Goal: Task Accomplishment & Management: Use online tool/utility

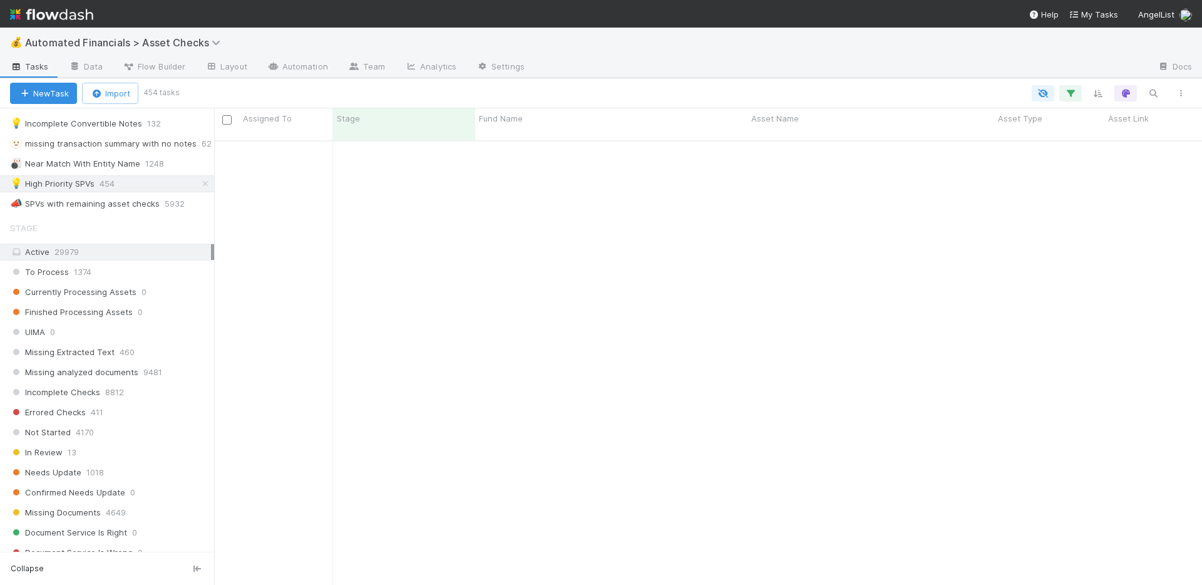
scroll to position [6551, 0]
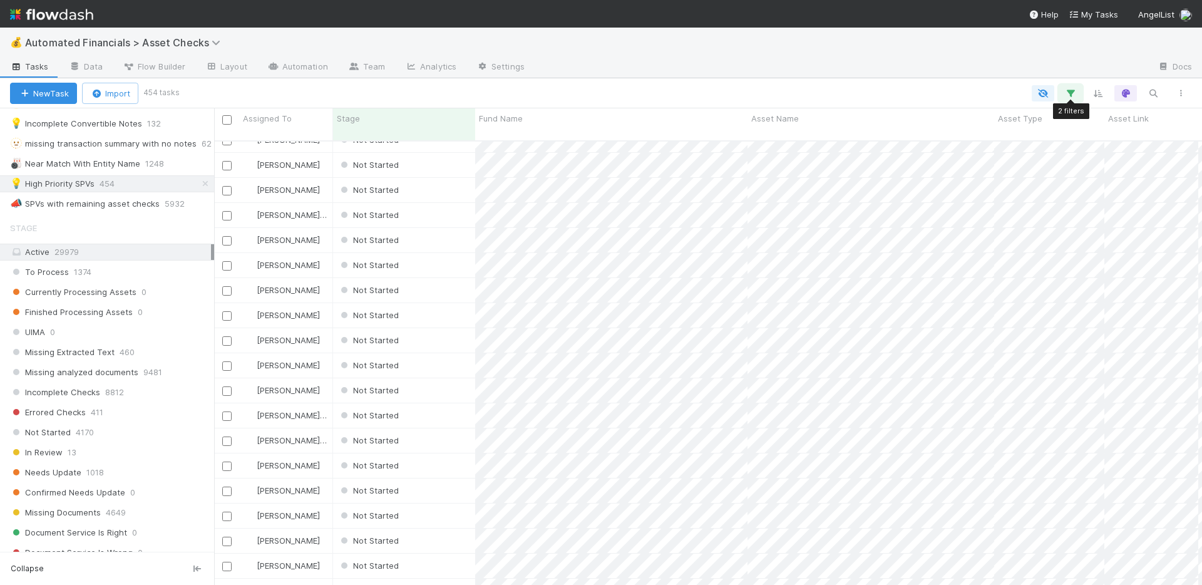
click at [1070, 96] on icon "button" at bounding box center [1071, 93] width 13 height 11
click at [1071, 95] on div "2 filters Reset Filters If fund -> Batch any has any of High Priority SPVs and …" at bounding box center [601, 292] width 1202 height 585
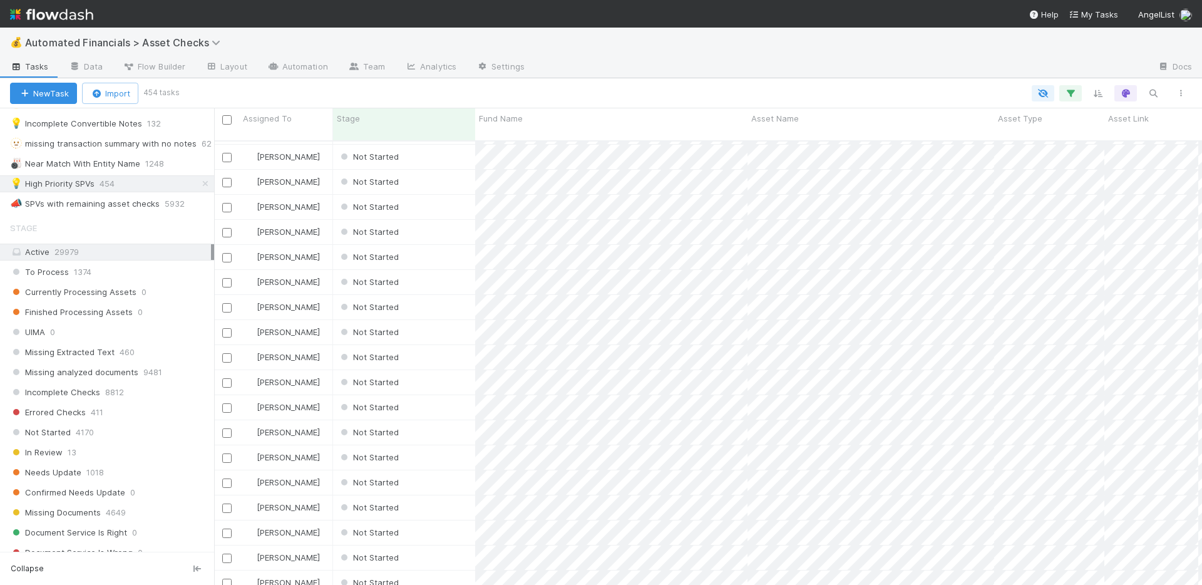
scroll to position [2060, 0]
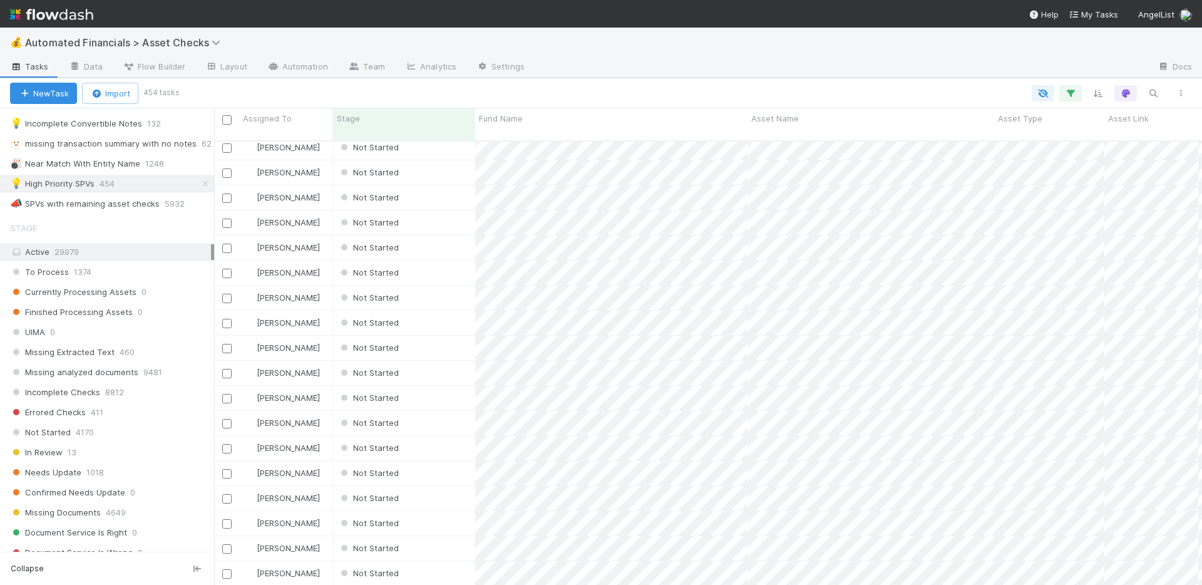
click at [888, 80] on div "New Task Import 454 tasks 10 hidden fields 10 hidden fields 10 hidden fields 10…" at bounding box center [601, 93] width 1202 height 30
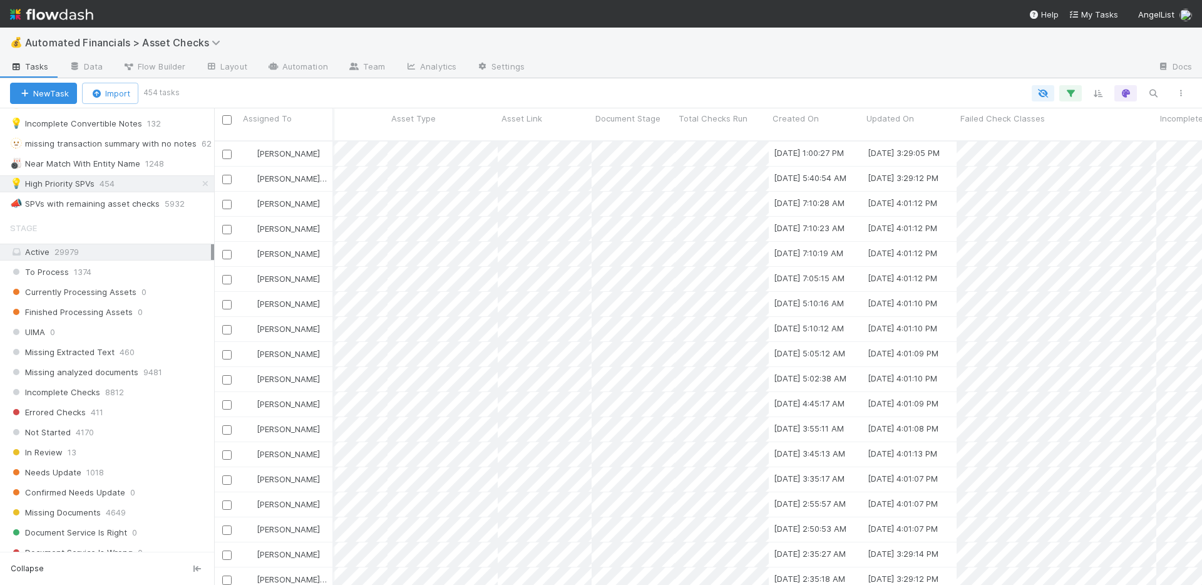
scroll to position [0, 0]
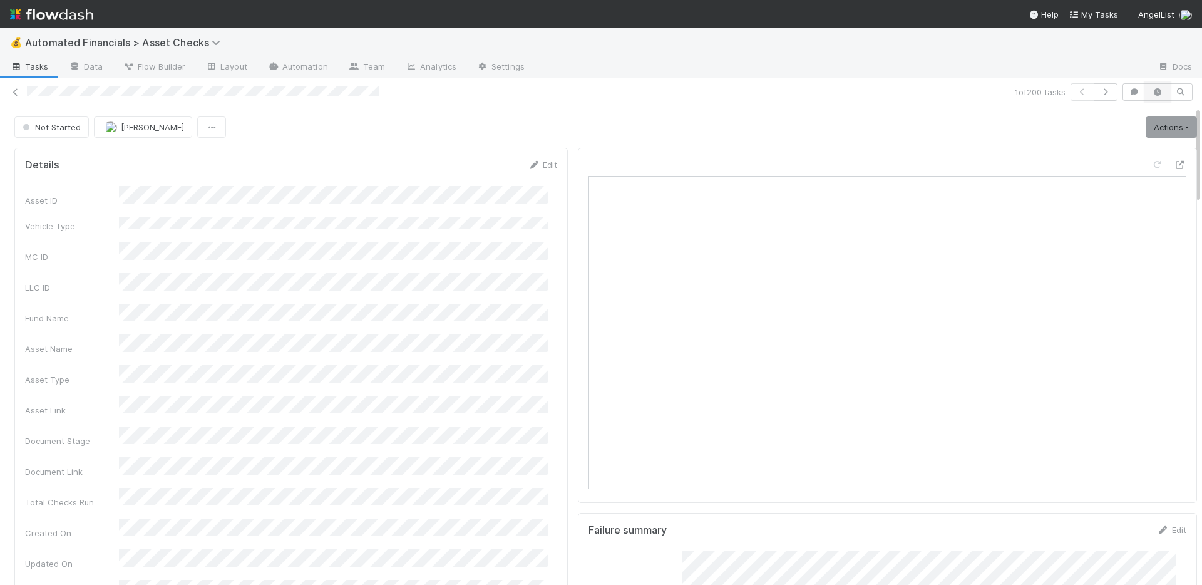
click at [1152, 95] on icon "button" at bounding box center [1158, 92] width 13 height 8
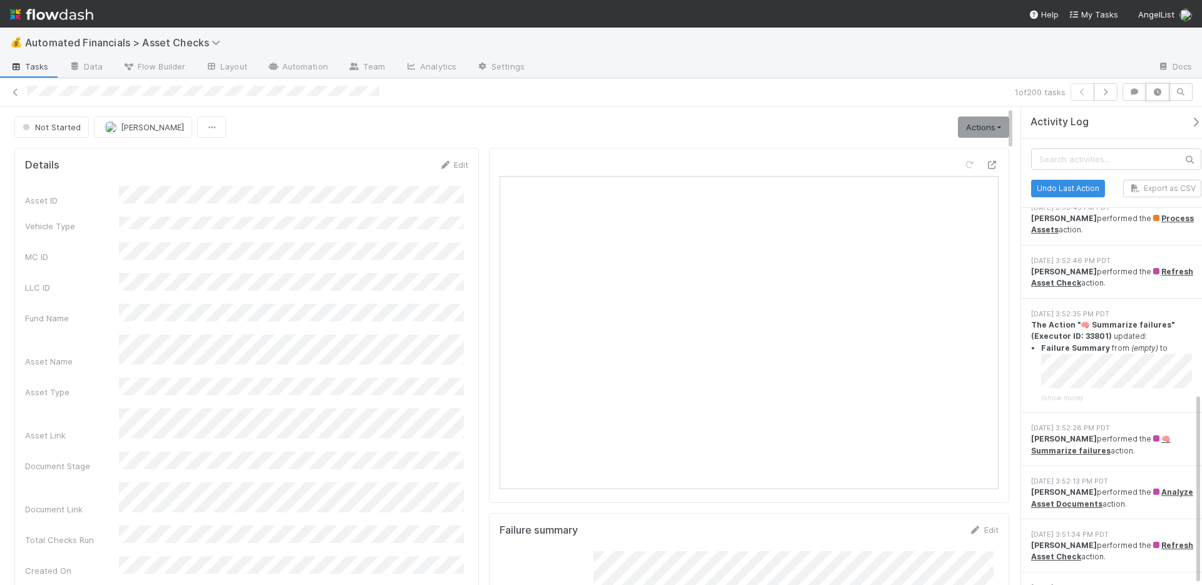
scroll to position [96, 0]
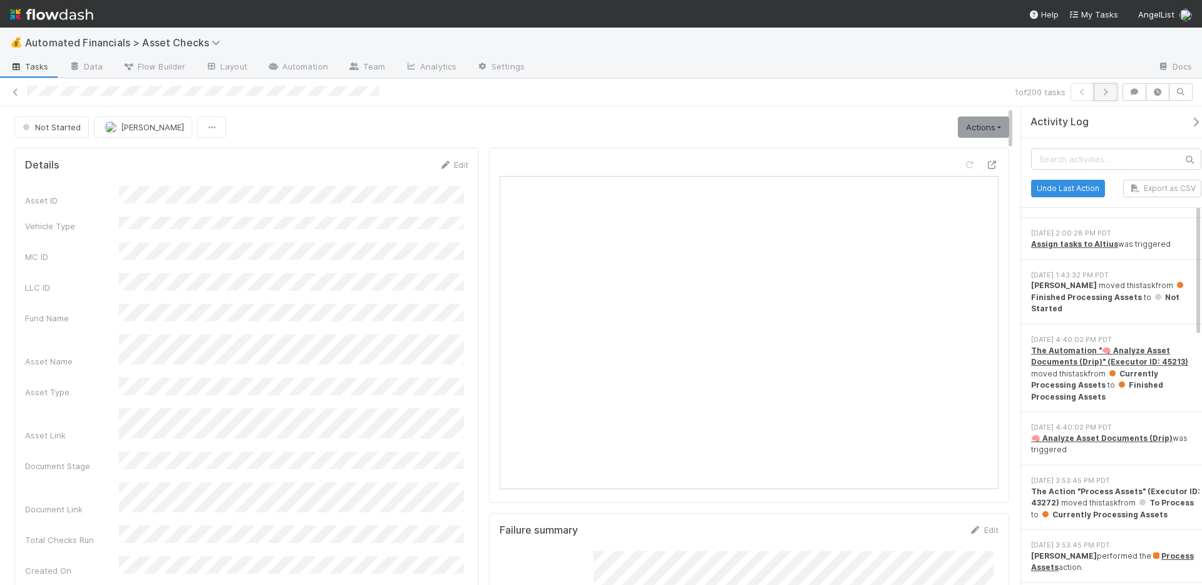
click at [1108, 91] on icon "button" at bounding box center [1106, 92] width 13 height 8
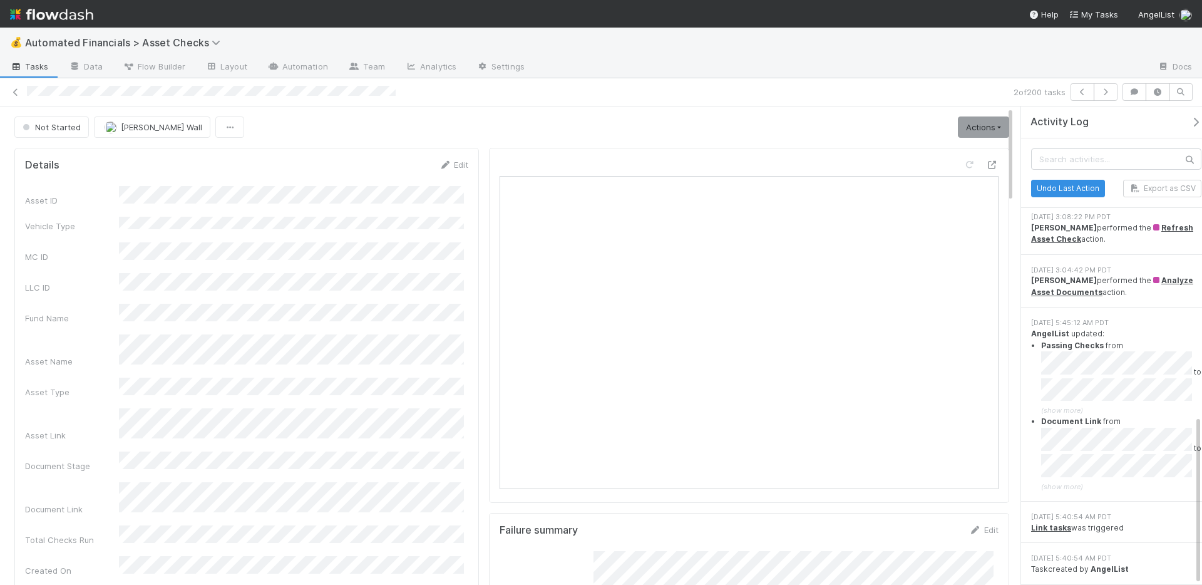
scroll to position [870, 0]
click at [1115, 94] on button "button" at bounding box center [1106, 92] width 24 height 18
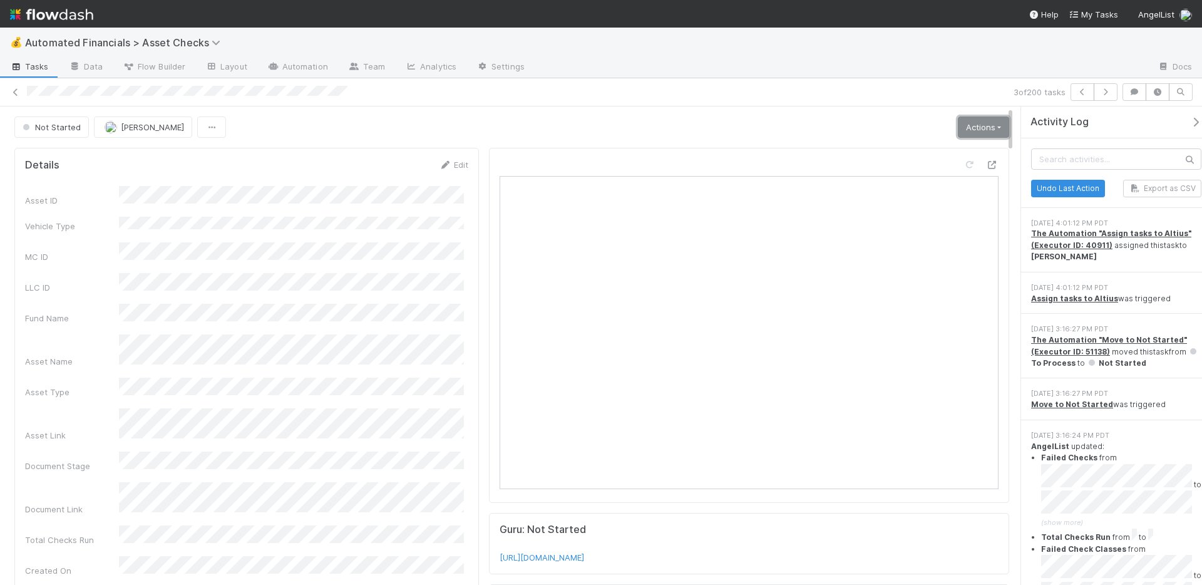
click at [976, 128] on link "Actions" at bounding box center [983, 126] width 51 height 21
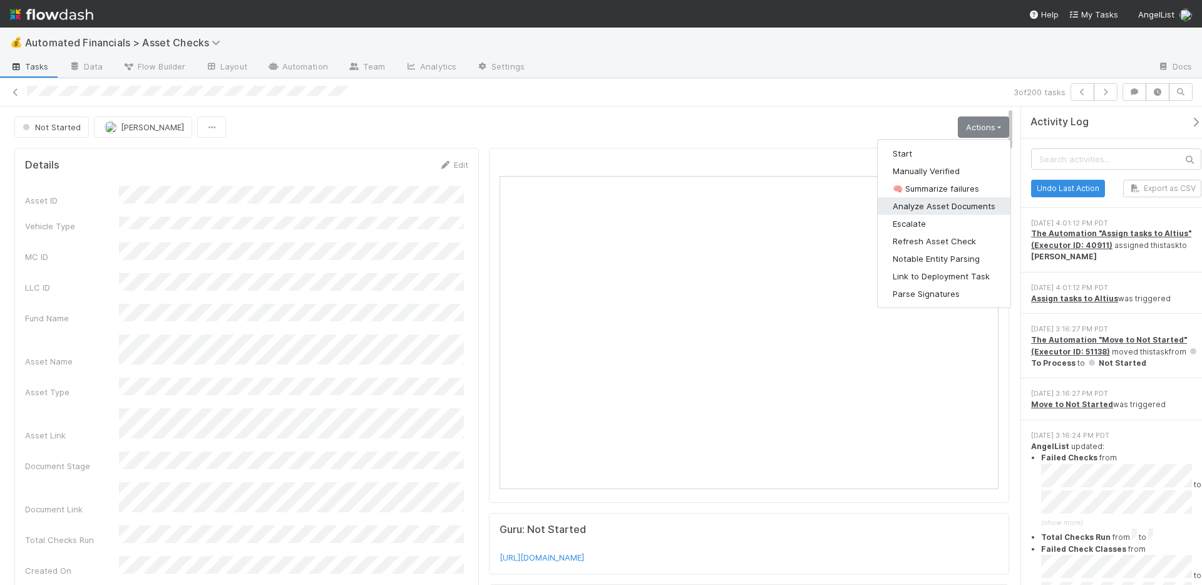
click at [941, 207] on button "Analyze Asset Documents" at bounding box center [944, 206] width 133 height 18
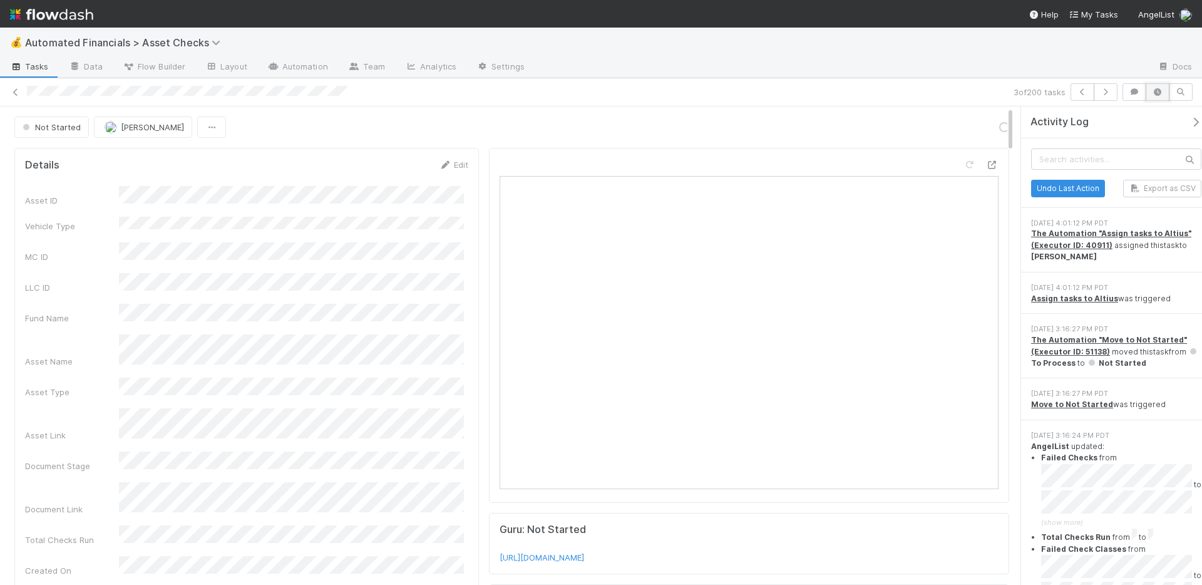
click at [1155, 96] on button "button" at bounding box center [1158, 92] width 24 height 18
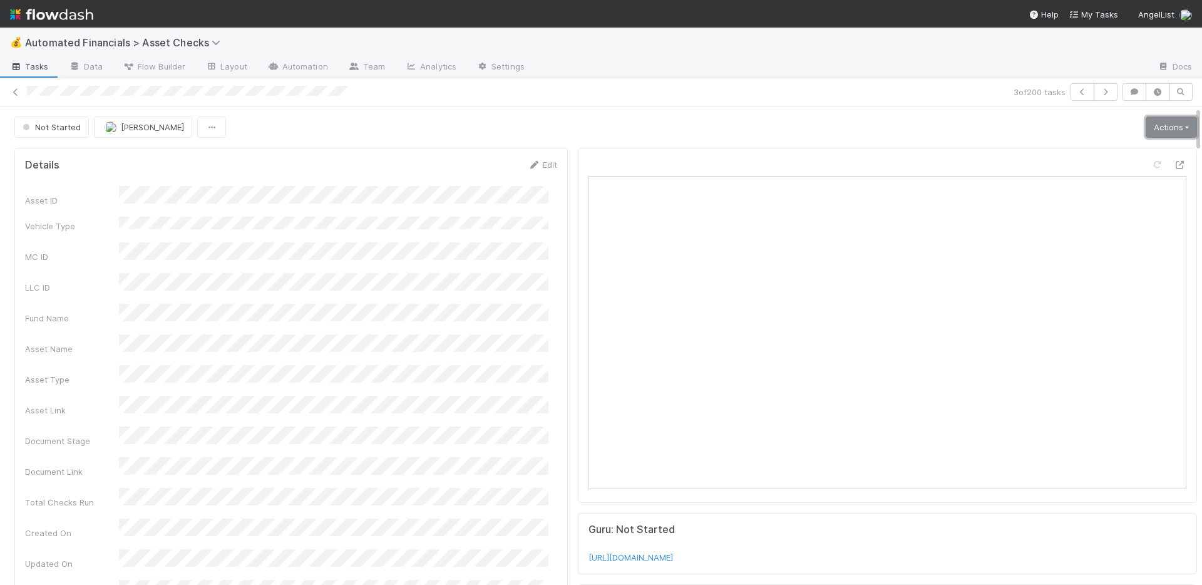
click at [1146, 133] on link "Actions" at bounding box center [1171, 126] width 51 height 21
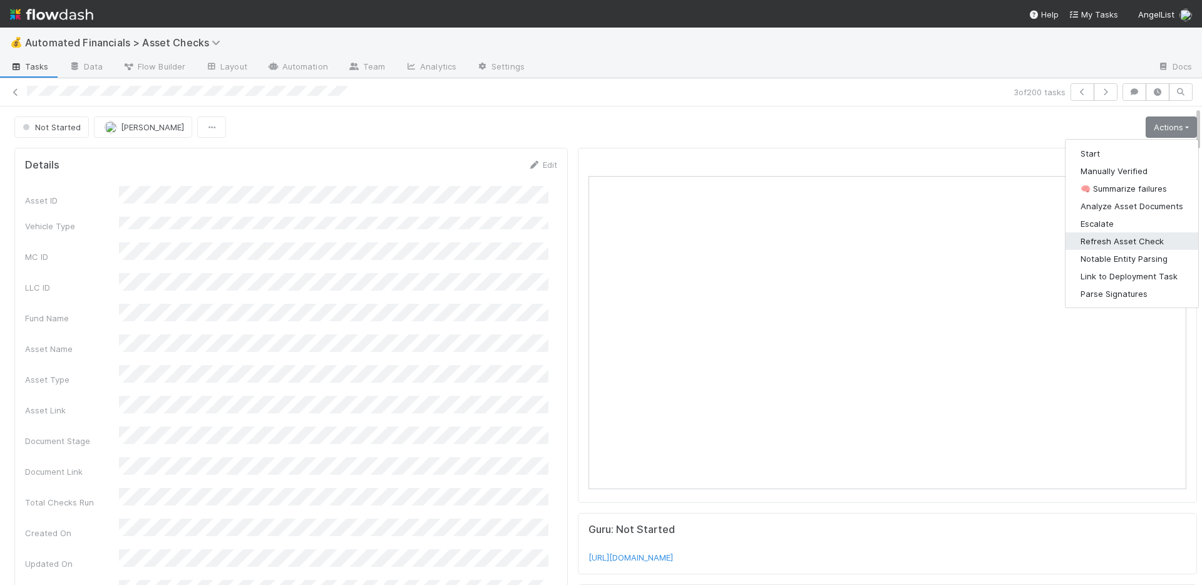
click at [1118, 238] on button "Refresh Asset Check" at bounding box center [1132, 241] width 133 height 18
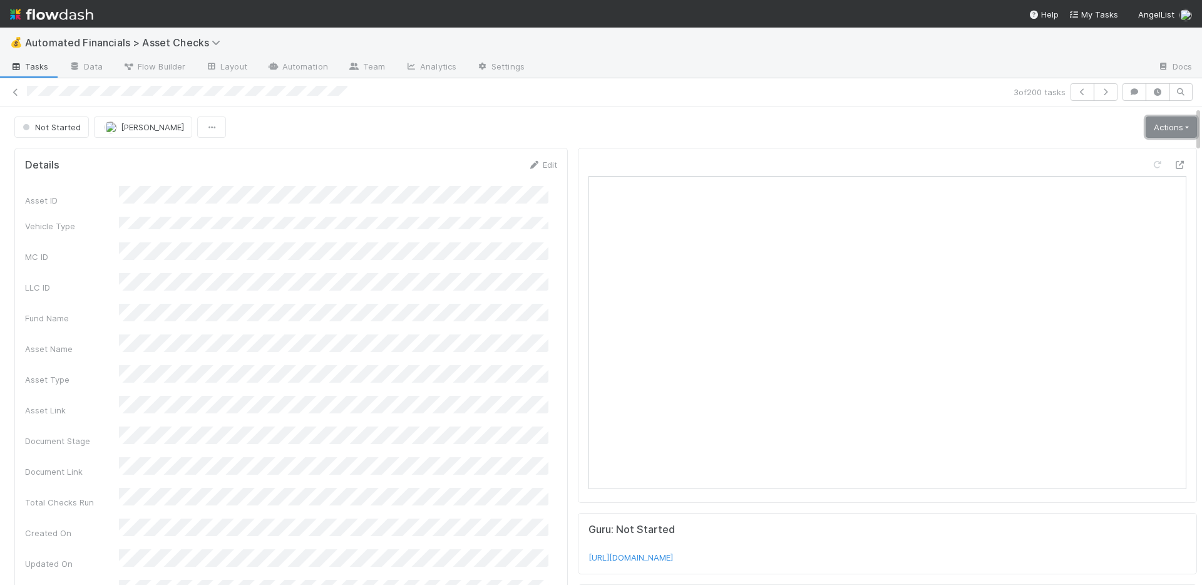
click at [1158, 121] on link "Actions" at bounding box center [1171, 126] width 51 height 21
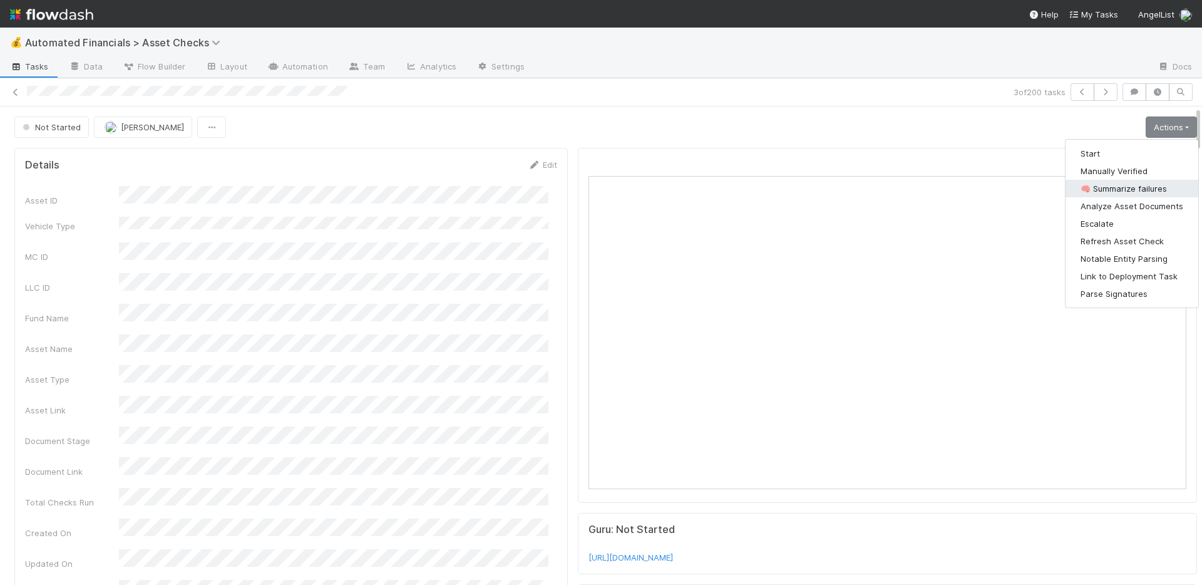
click at [1117, 186] on button "🧠 Summarize failures" at bounding box center [1132, 189] width 133 height 18
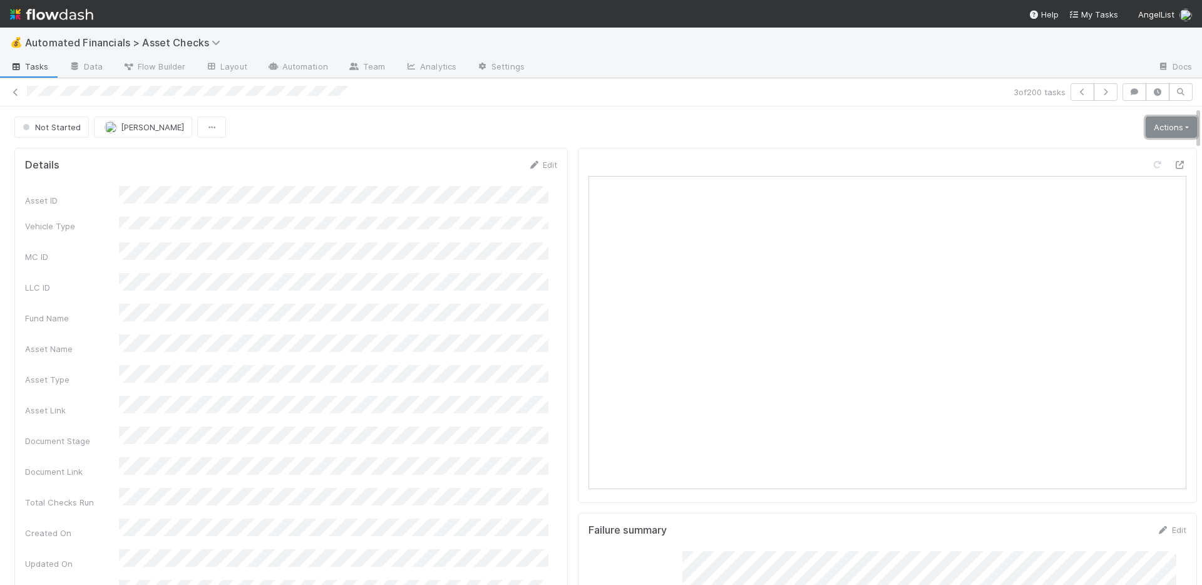
click at [1146, 130] on link "Actions" at bounding box center [1171, 126] width 51 height 21
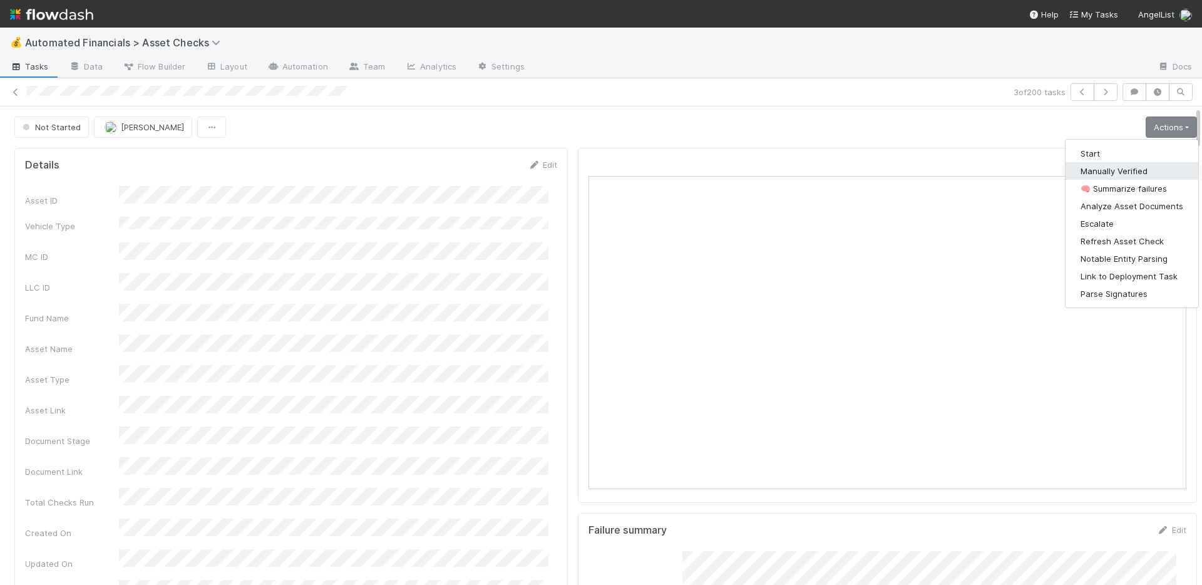
click at [1120, 164] on button "Manually Verified" at bounding box center [1132, 171] width 133 height 18
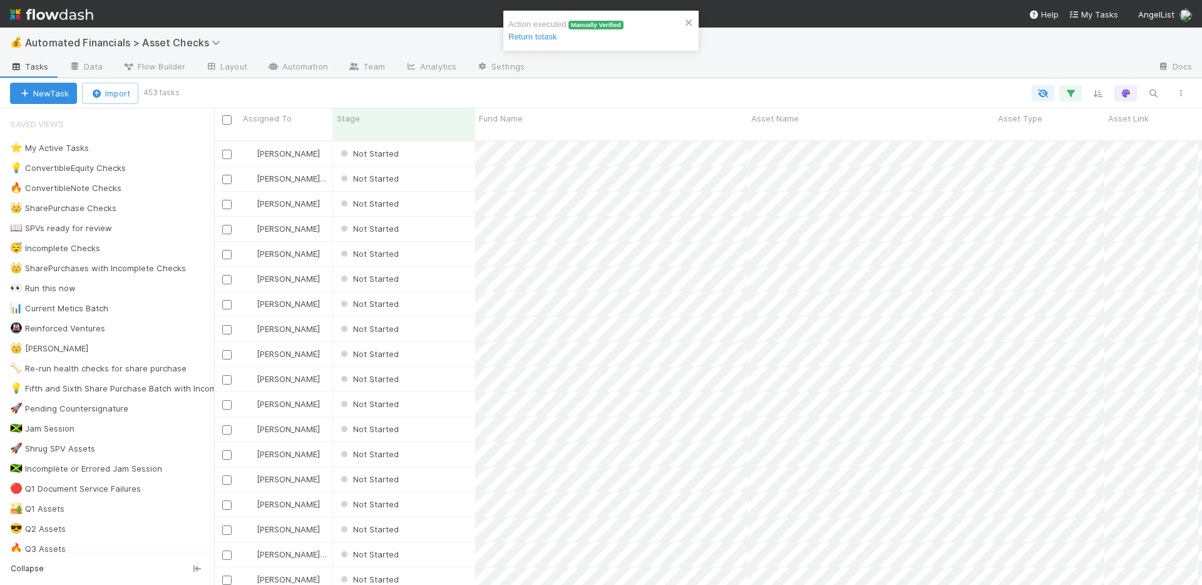
scroll to position [445, 979]
click at [444, 142] on div "Not Started" at bounding box center [404, 154] width 142 height 24
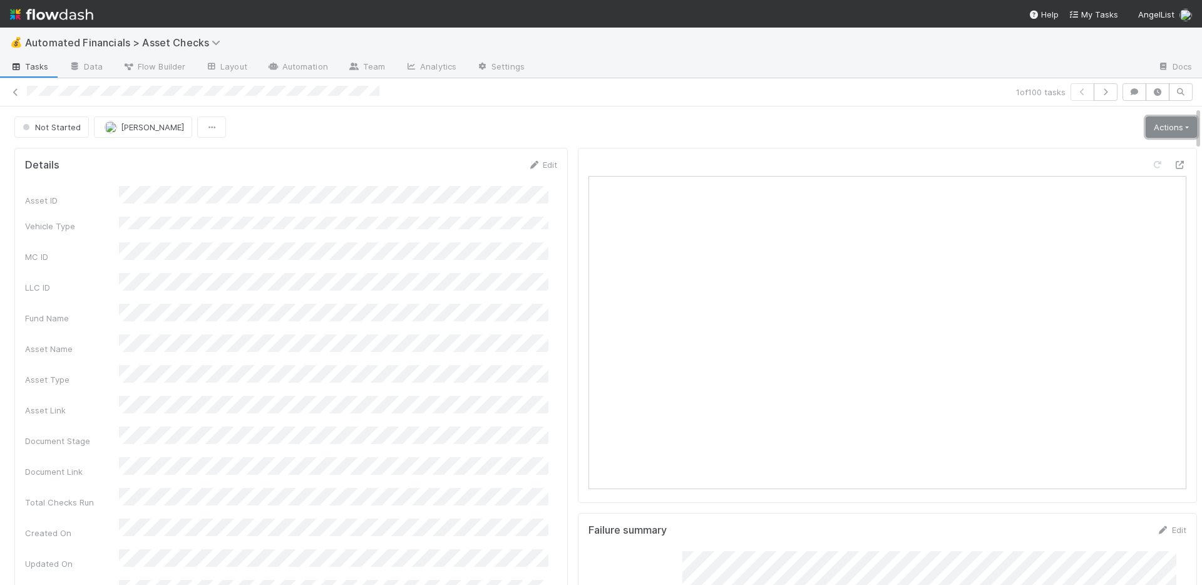
click at [1157, 126] on link "Actions" at bounding box center [1171, 126] width 51 height 21
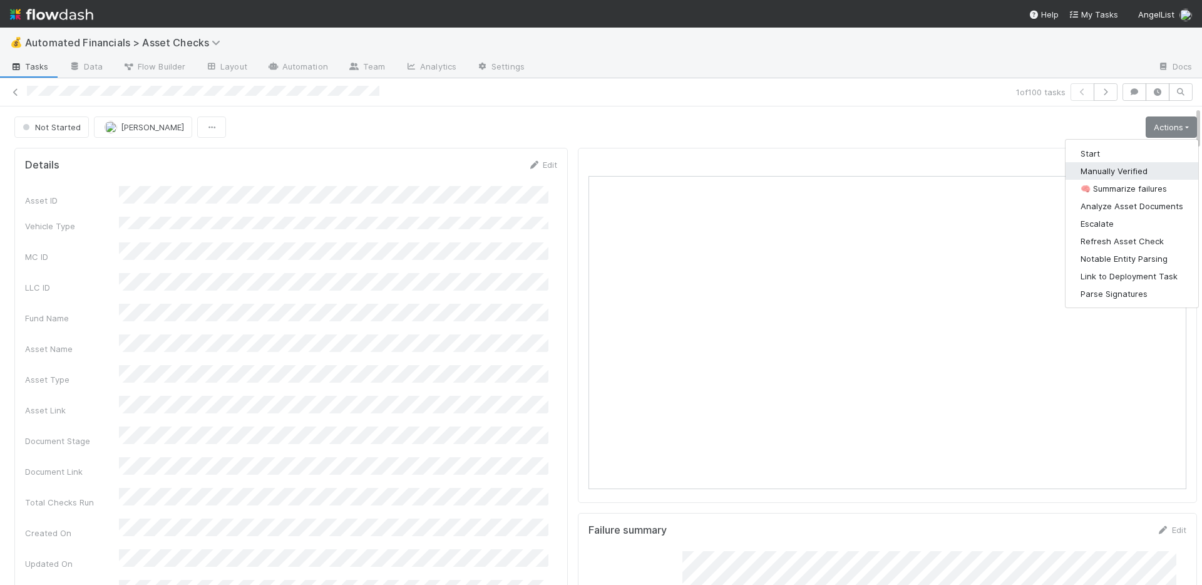
click at [1122, 165] on button "Manually Verified" at bounding box center [1132, 171] width 133 height 18
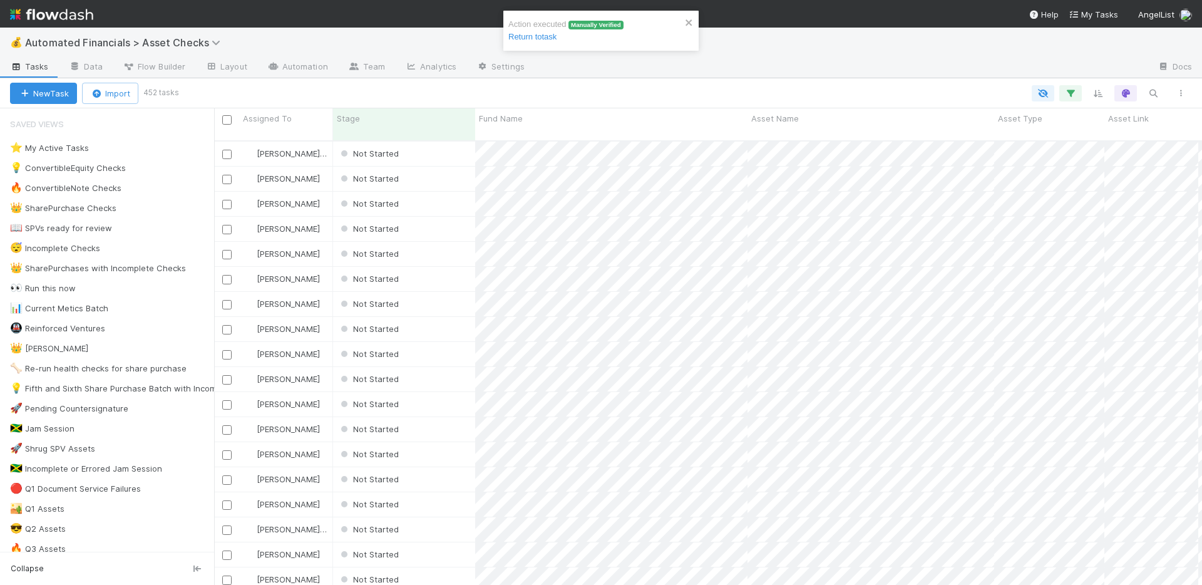
scroll to position [445, 979]
click at [416, 71] on link "Analytics" at bounding box center [430, 68] width 71 height 20
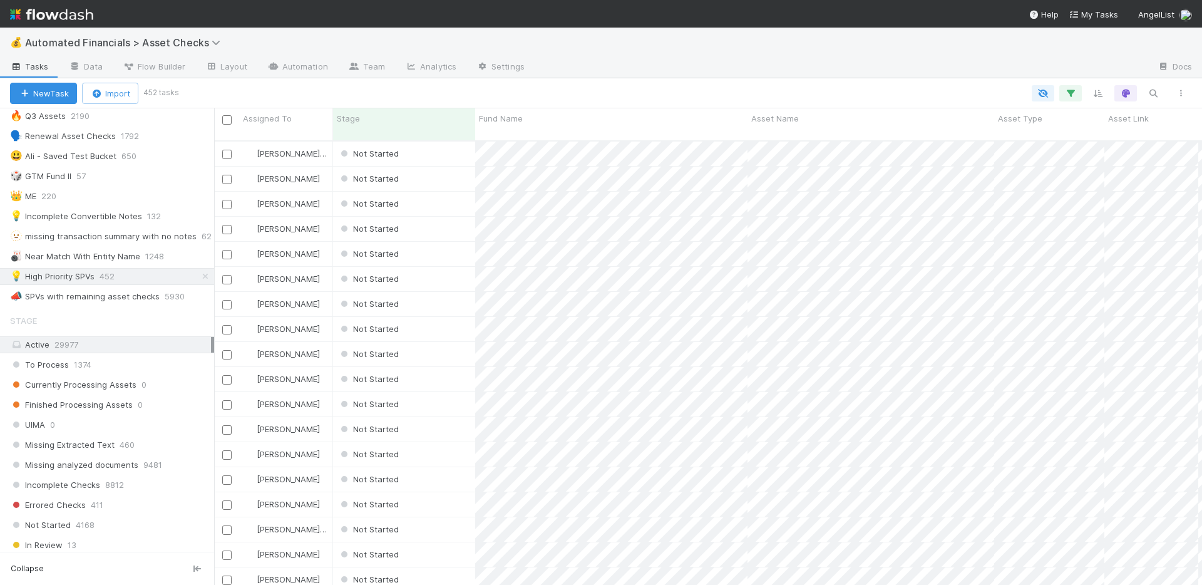
scroll to position [1020, 0]
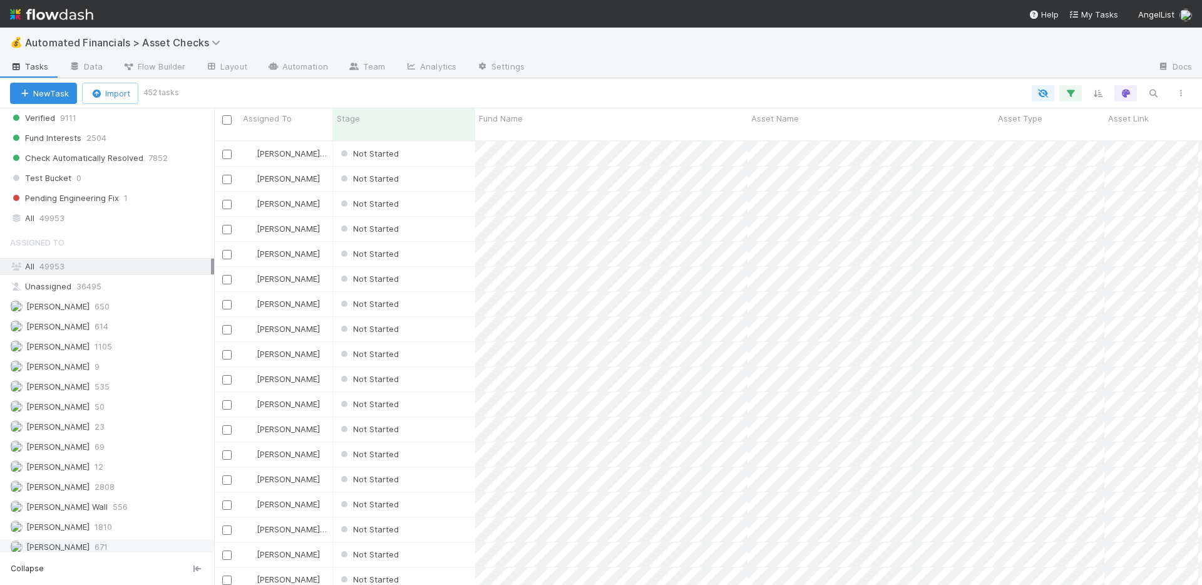
click at [129, 542] on div "[PERSON_NAME] 671" at bounding box center [110, 547] width 201 height 16
click at [458, 142] on div "Not Started" at bounding box center [404, 154] width 142 height 24
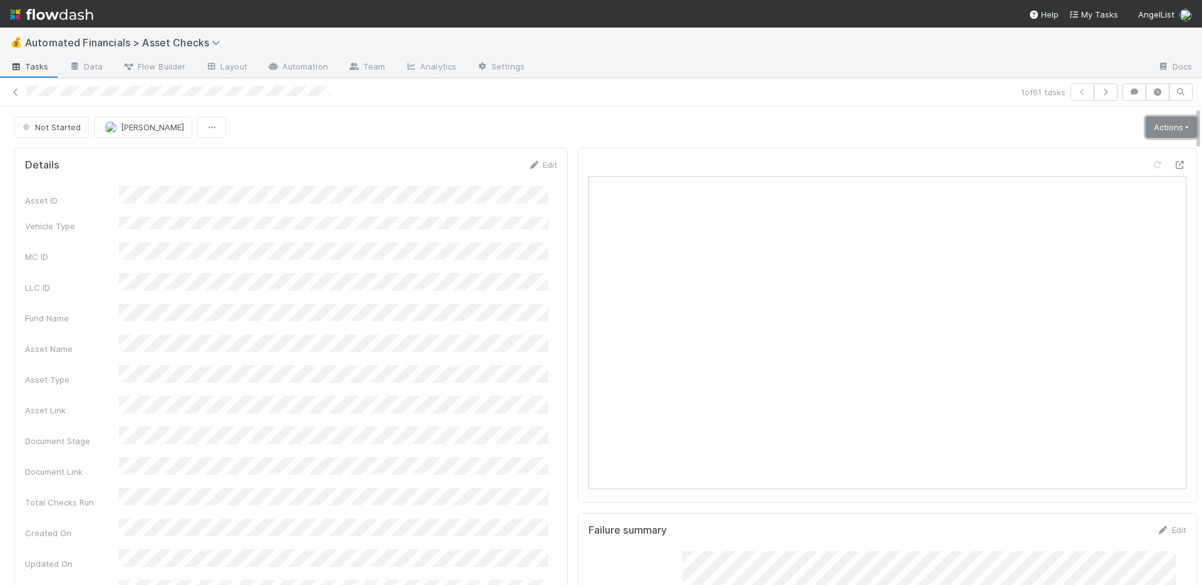
click at [1153, 121] on link "Actions" at bounding box center [1171, 126] width 51 height 21
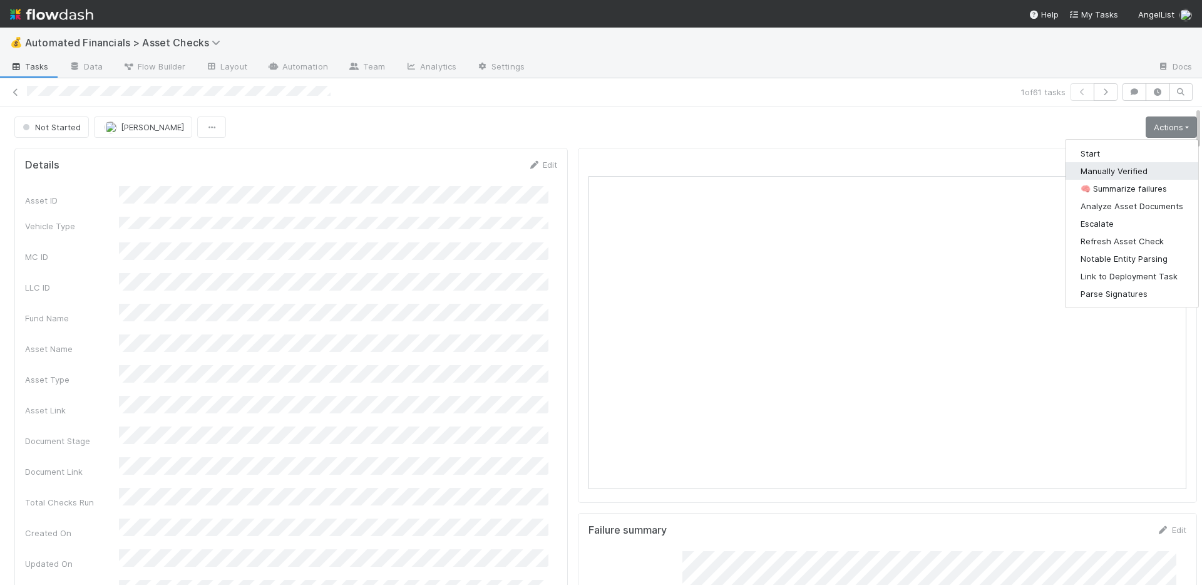
click at [1112, 168] on button "Manually Verified" at bounding box center [1132, 171] width 133 height 18
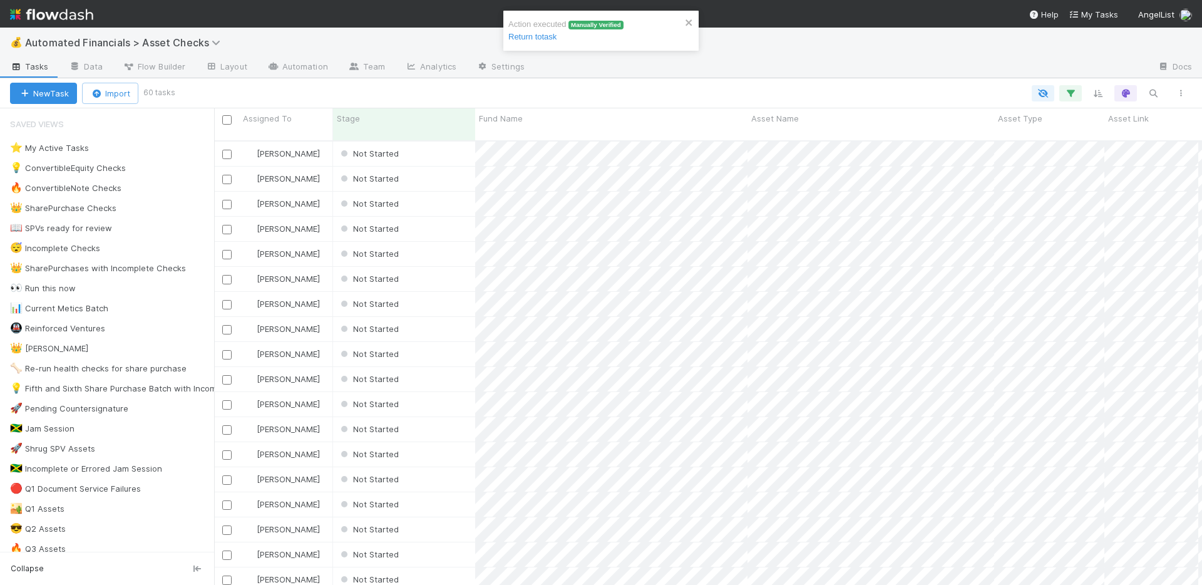
scroll to position [445, 979]
click at [436, 144] on div "Not Started" at bounding box center [404, 154] width 142 height 24
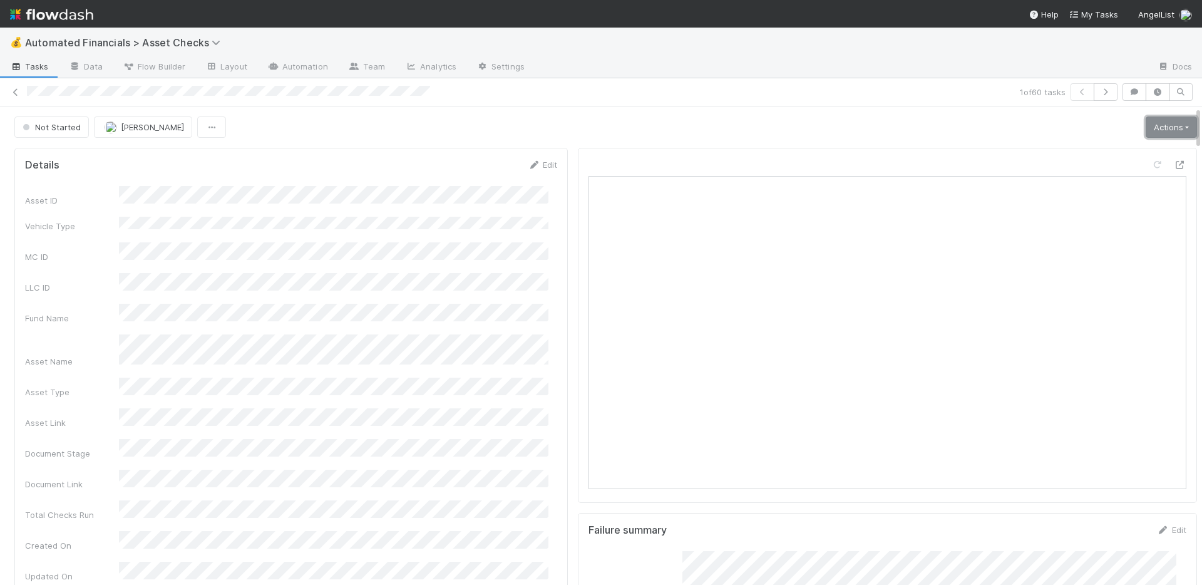
click at [1146, 125] on link "Actions" at bounding box center [1171, 126] width 51 height 21
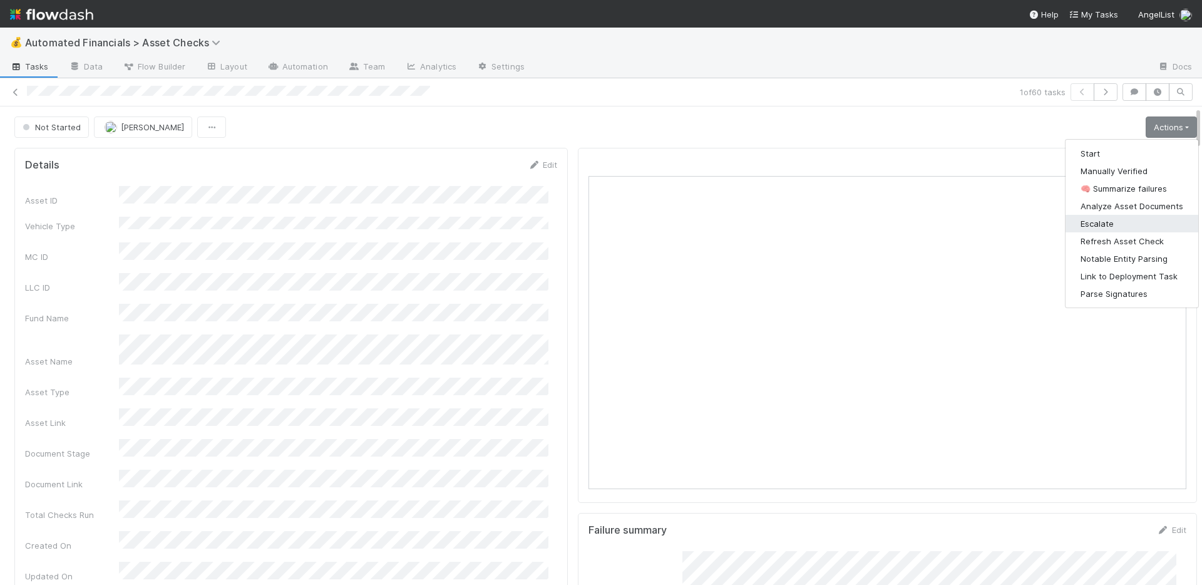
click at [1088, 217] on button "Escalate" at bounding box center [1132, 224] width 133 height 18
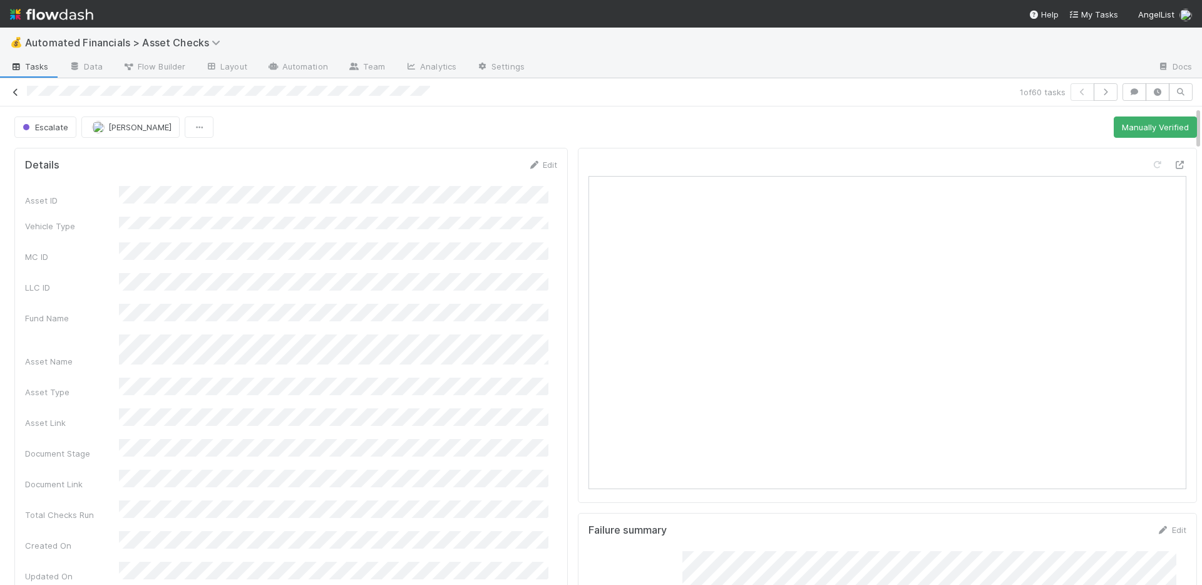
click at [16, 93] on icon at bounding box center [15, 92] width 13 height 8
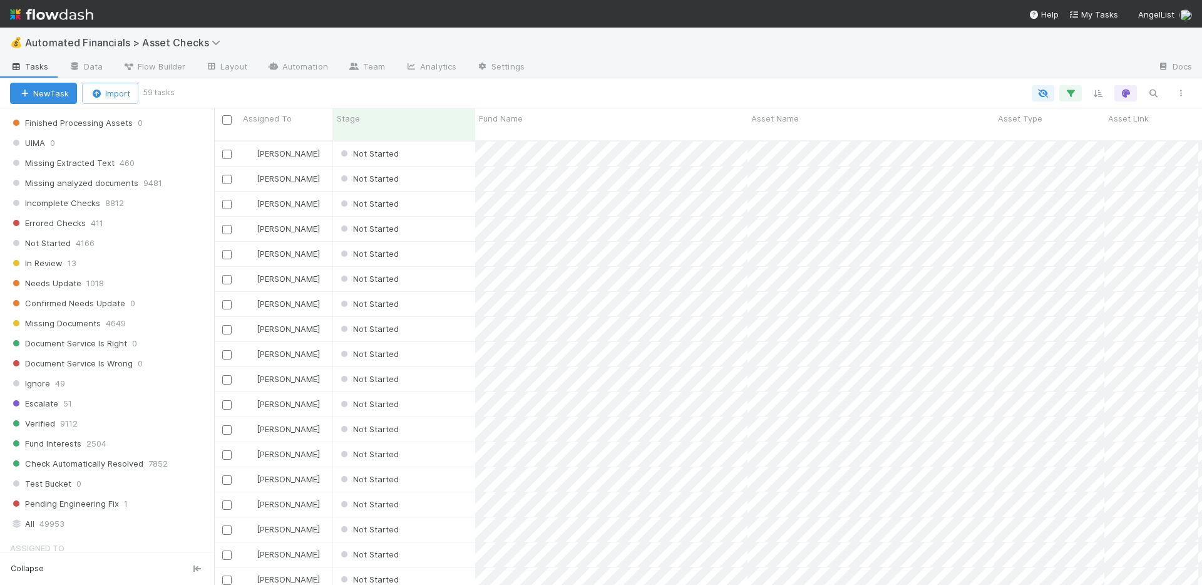
scroll to position [723, 0]
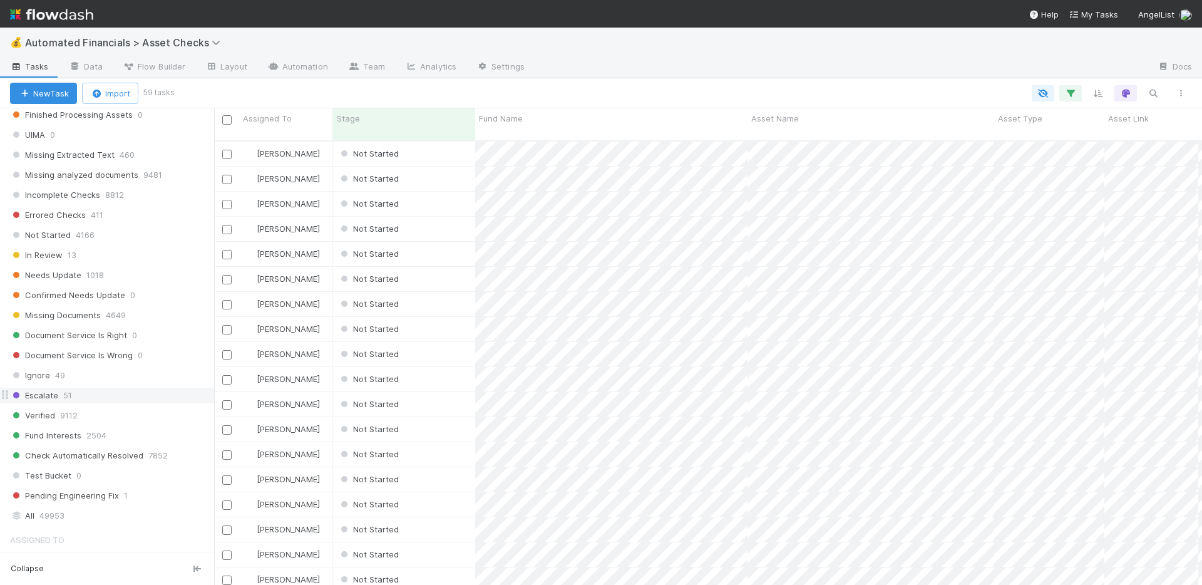
click at [131, 390] on div "Escalate 51" at bounding box center [112, 396] width 204 height 16
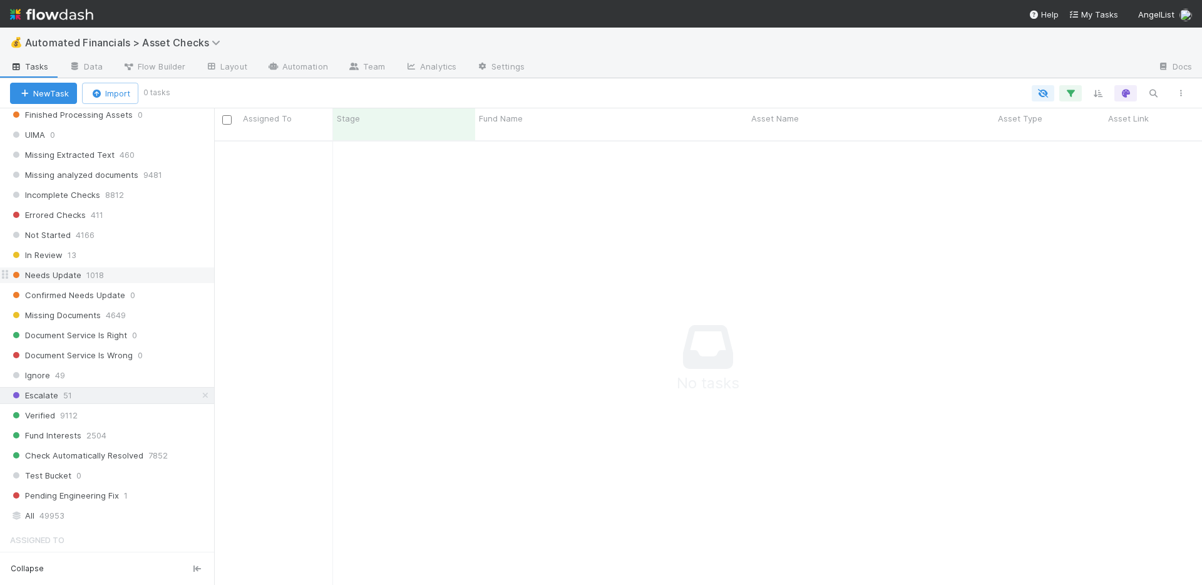
scroll to position [455, 0]
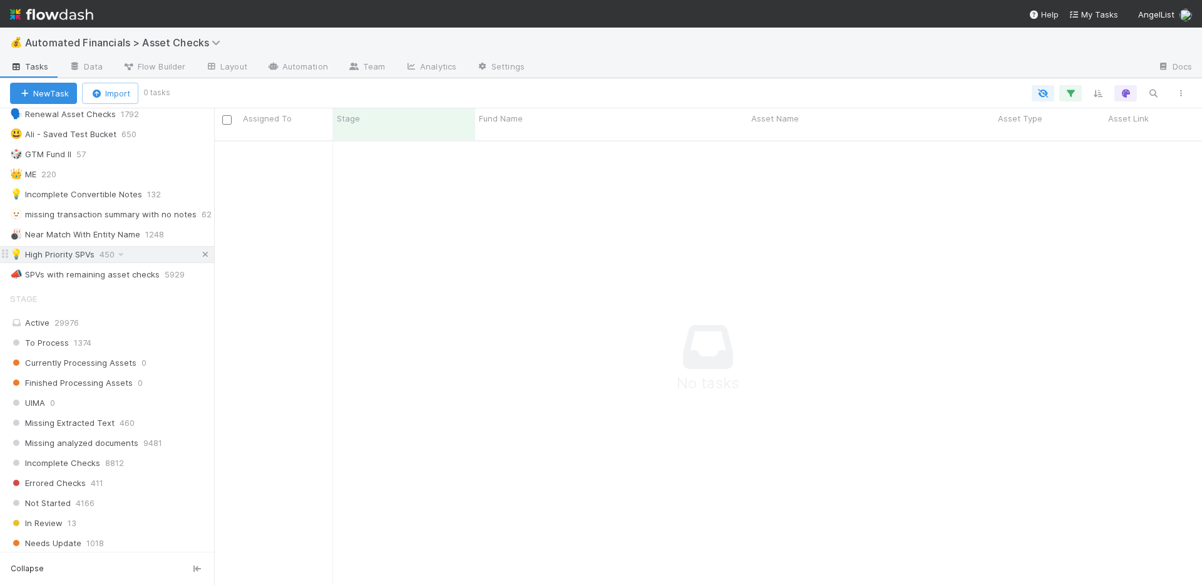
click at [199, 255] on icon at bounding box center [205, 254] width 13 height 8
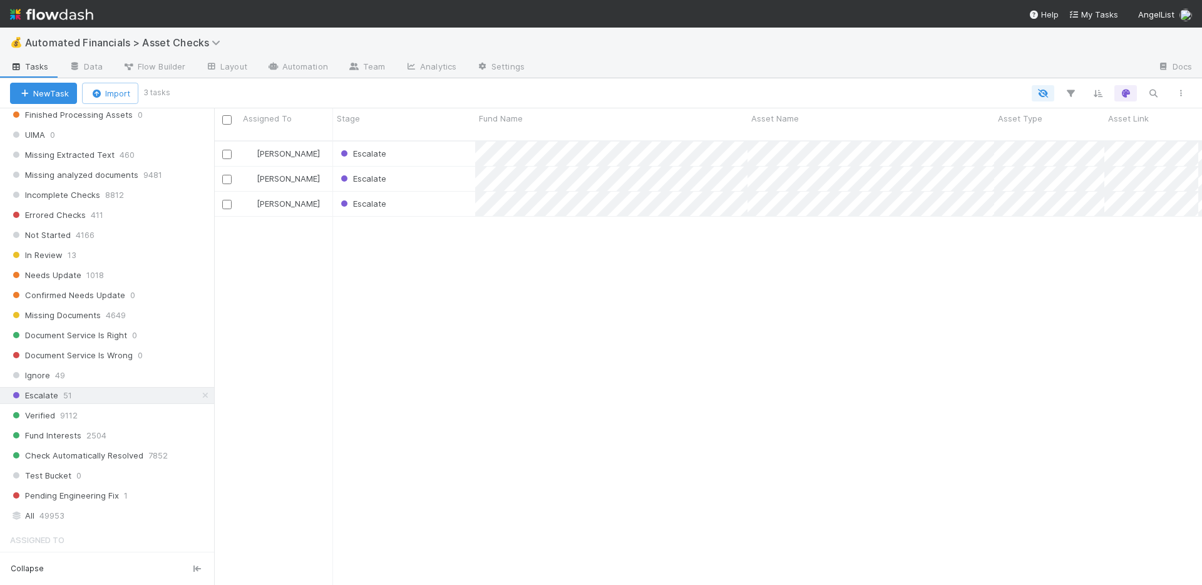
scroll to position [445, 979]
click at [423, 145] on div "Escalate" at bounding box center [404, 154] width 142 height 24
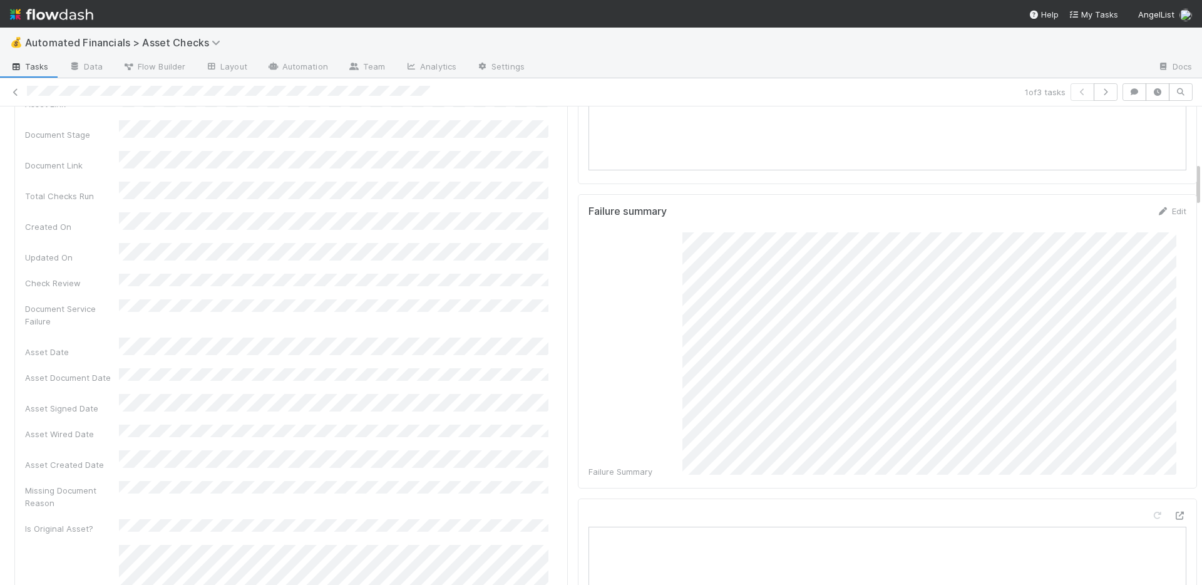
scroll to position [629, 0]
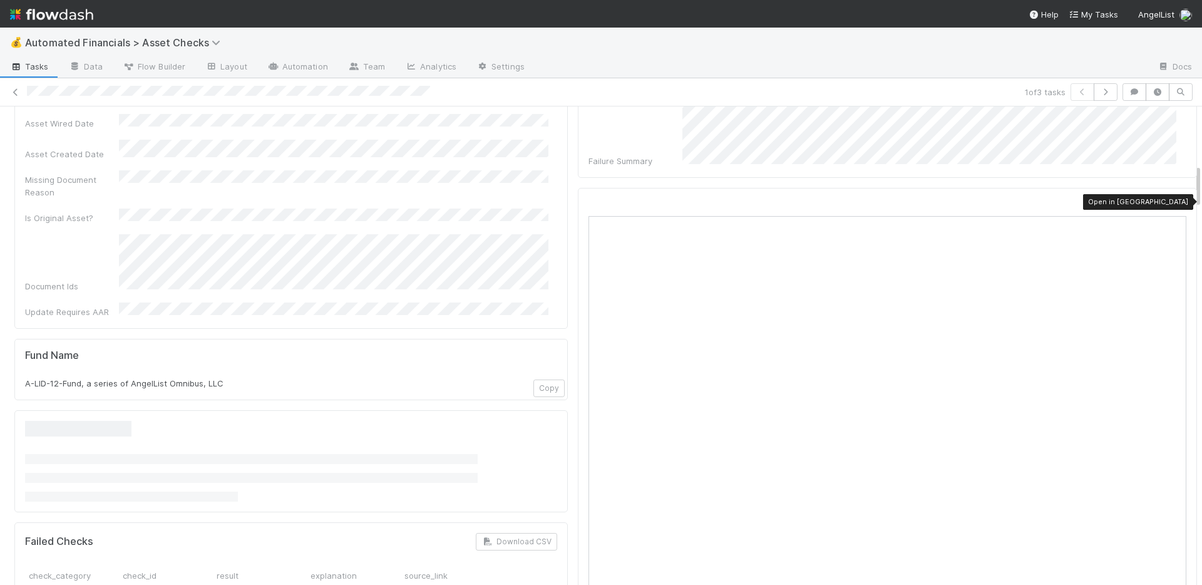
click at [1174, 199] on div at bounding box center [1180, 205] width 13 height 13
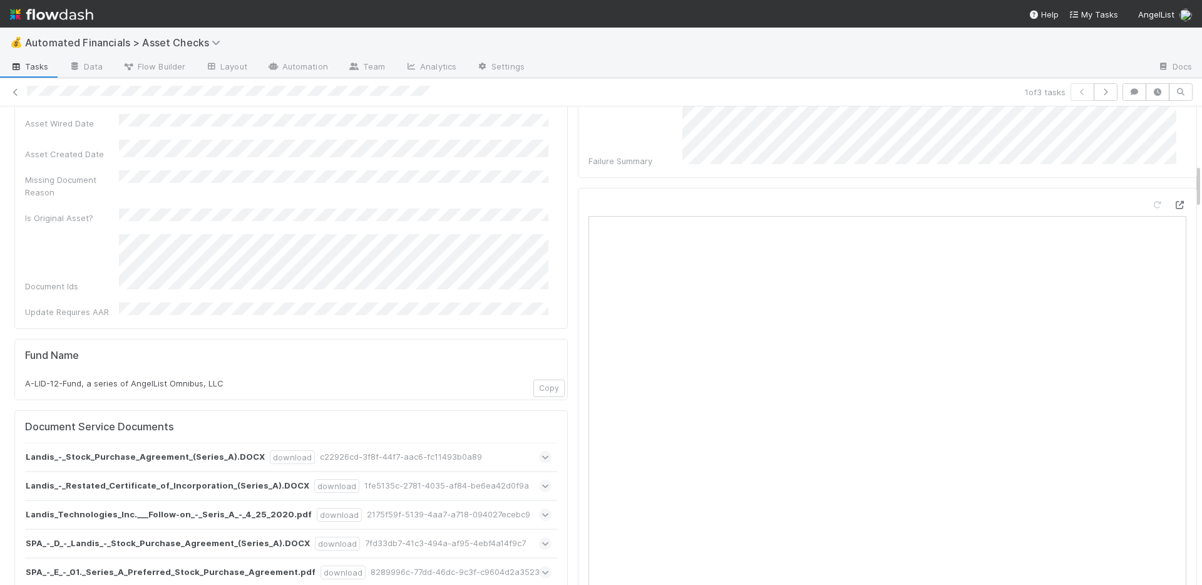
scroll to position [0, 0]
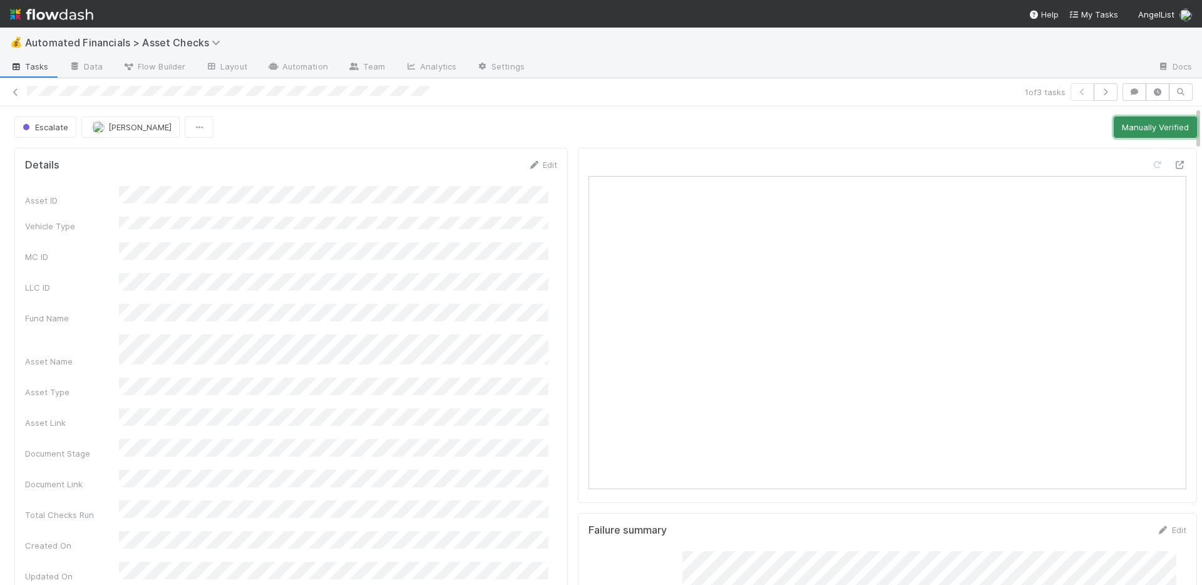
click at [1127, 118] on button "Manually Verified" at bounding box center [1155, 126] width 83 height 21
click at [13, 86] on link at bounding box center [15, 92] width 13 height 13
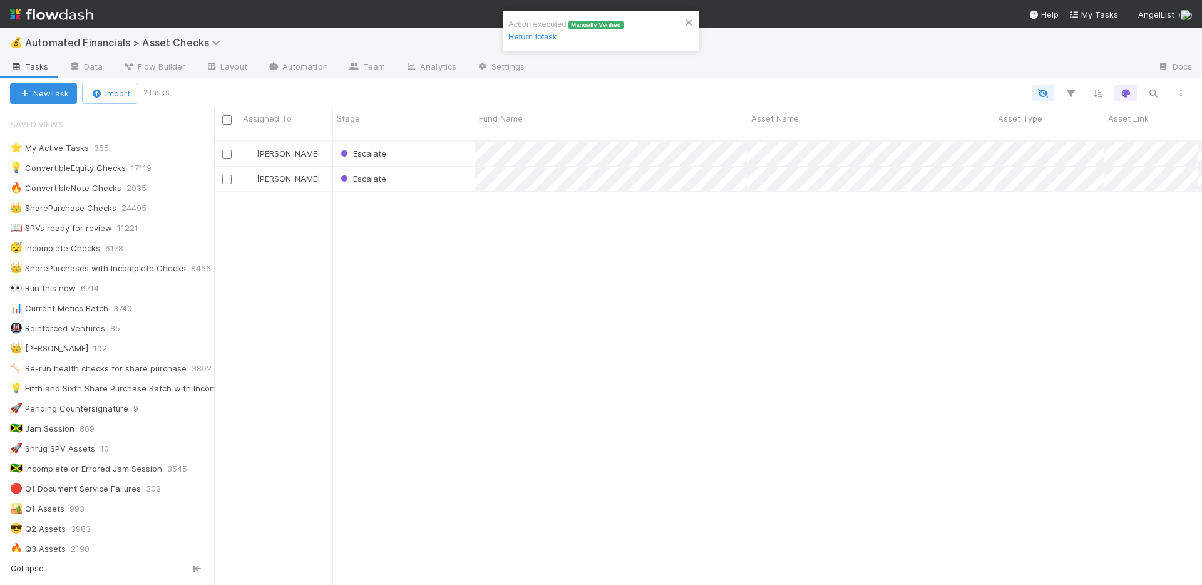
scroll to position [10, 10]
click at [225, 118] on input "checkbox" at bounding box center [226, 119] width 9 height 9
checkbox input "true"
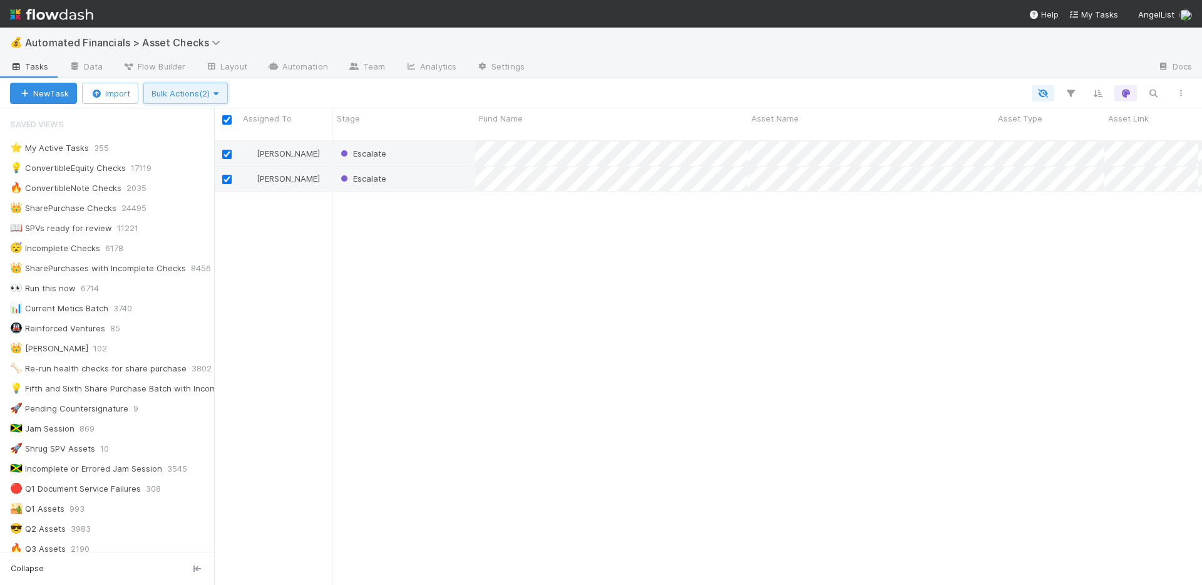
click at [220, 97] on span "button" at bounding box center [216, 93] width 13 height 10
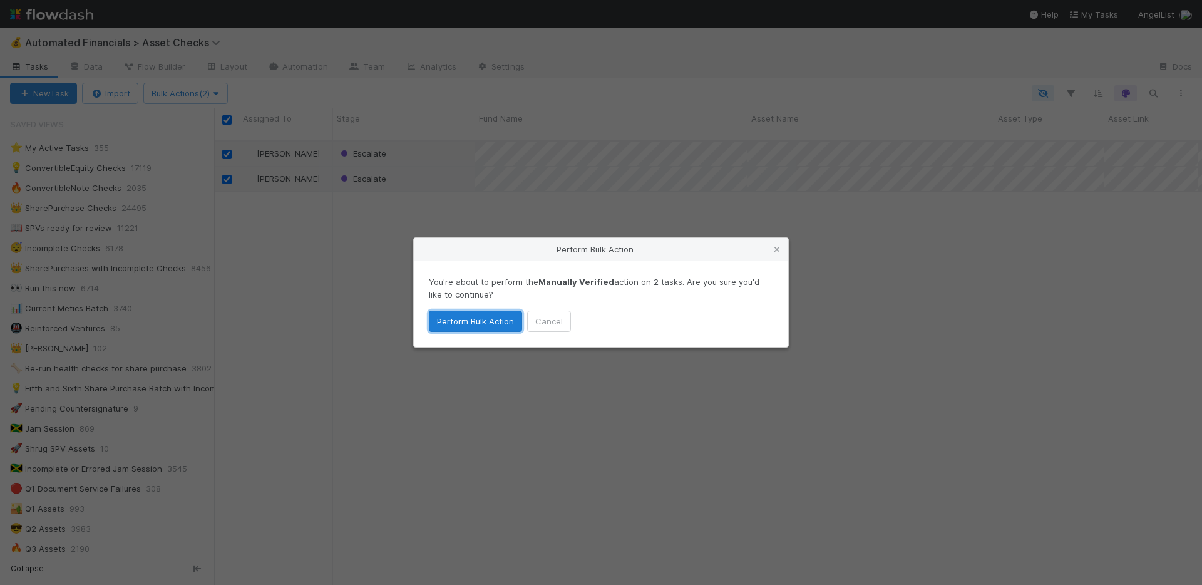
click at [478, 325] on button "Perform Bulk Action" at bounding box center [475, 321] width 93 height 21
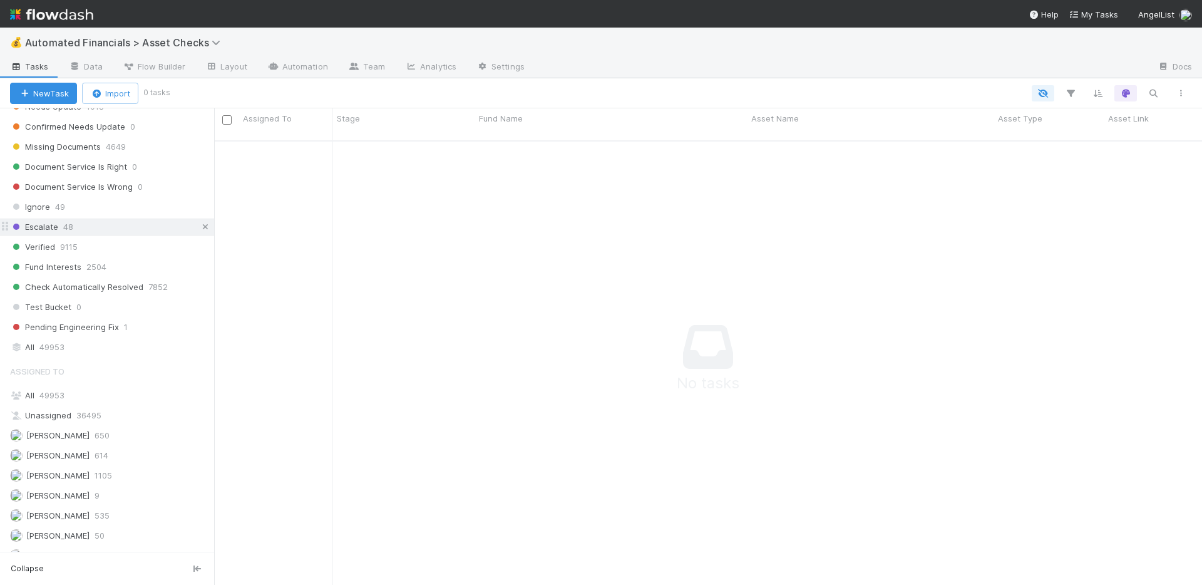
scroll to position [436, 979]
click at [199, 227] on icon at bounding box center [205, 227] width 13 height 8
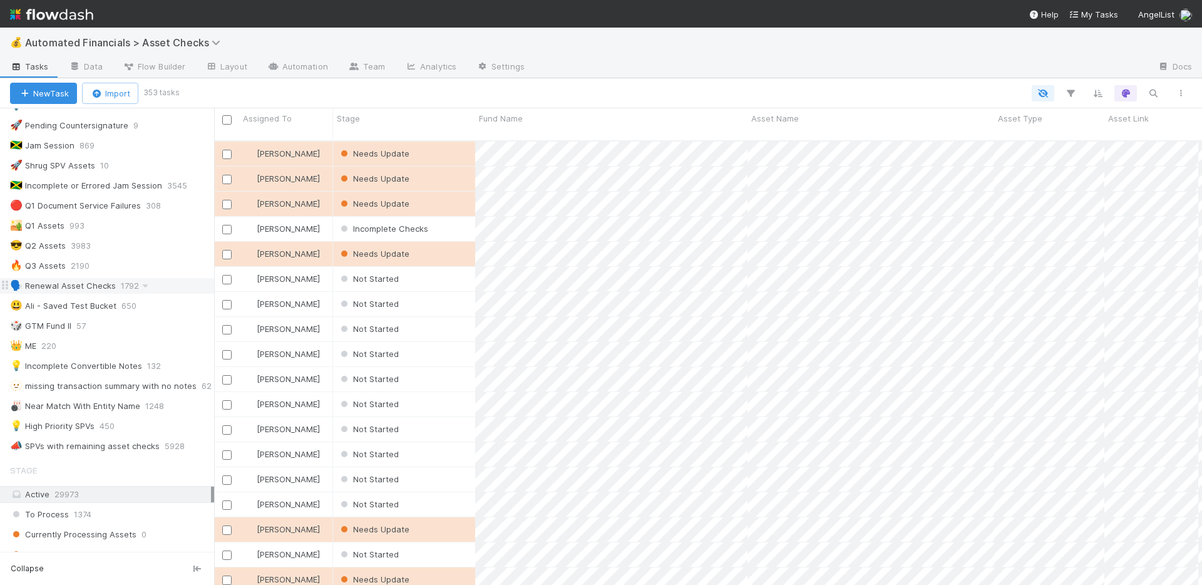
scroll to position [445, 979]
click at [121, 422] on icon at bounding box center [121, 426] width 13 height 8
click at [44, 436] on div "View Settings Default for everyone Rename this view Delete this view" at bounding box center [601, 292] width 1202 height 585
click at [51, 427] on div "💡 High Priority SPVs" at bounding box center [52, 426] width 85 height 16
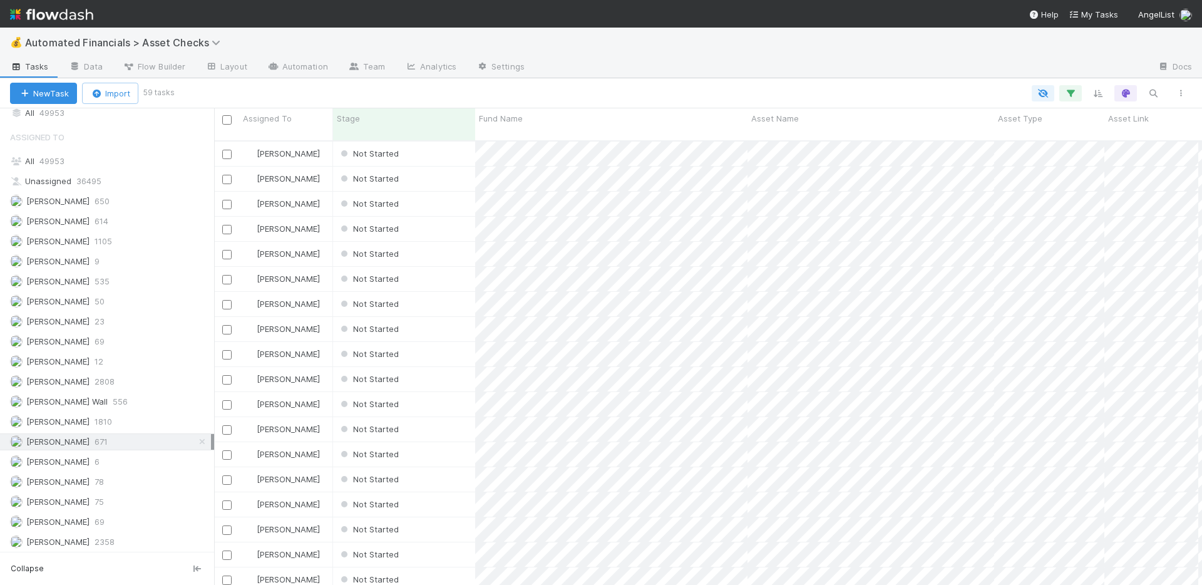
scroll to position [1128, 0]
